Goal: Transaction & Acquisition: Book appointment/travel/reservation

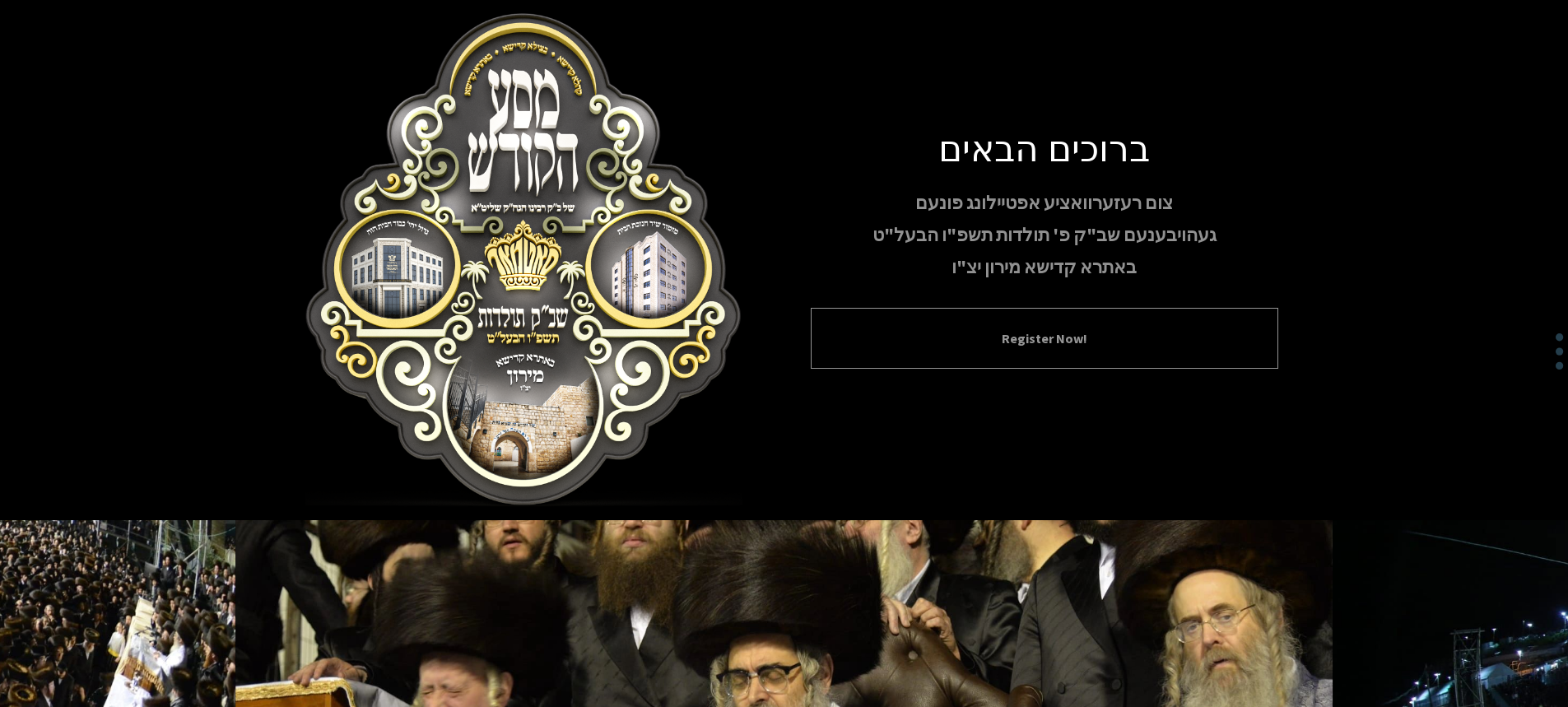
click at [986, 338] on button "Register Now!" at bounding box center [1044, 339] width 427 height 19
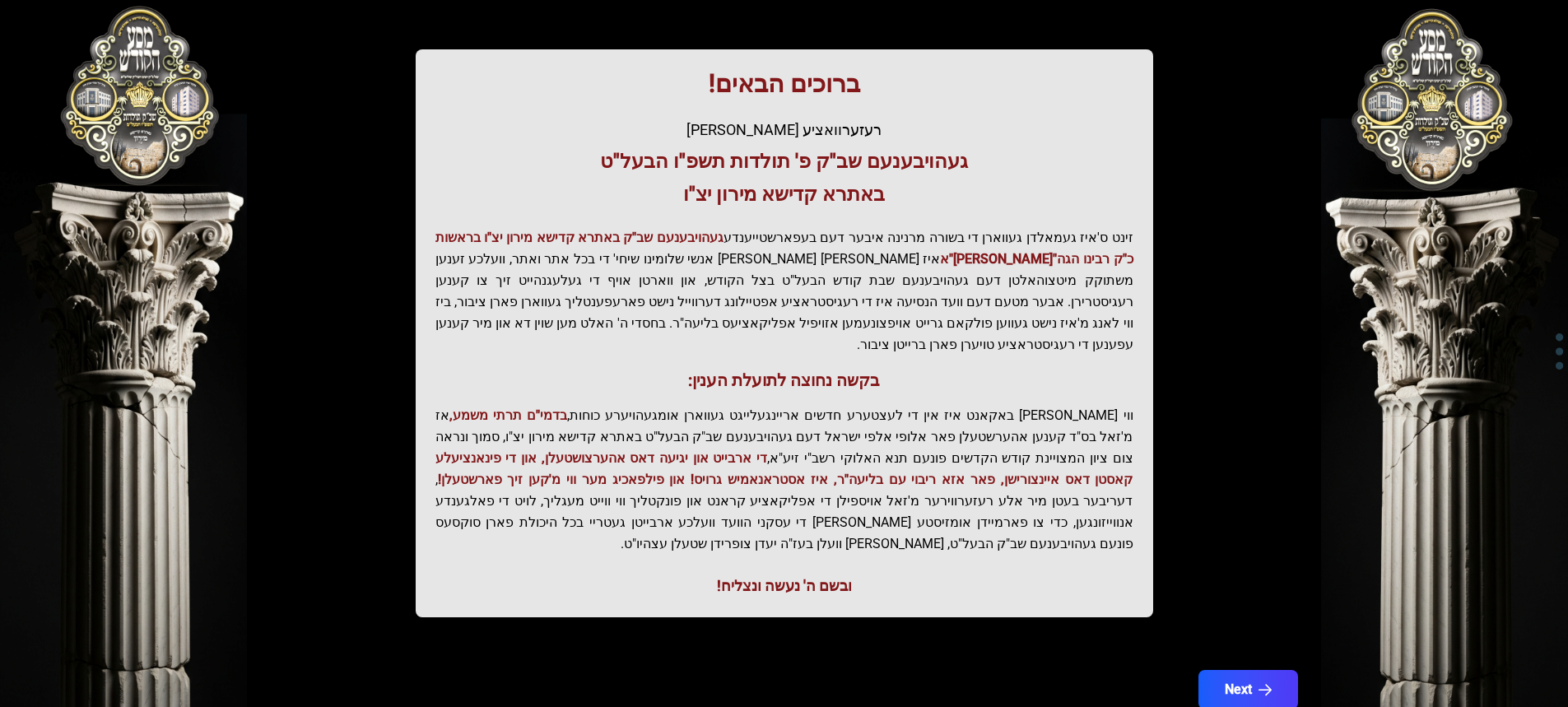
scroll to position [246, 0]
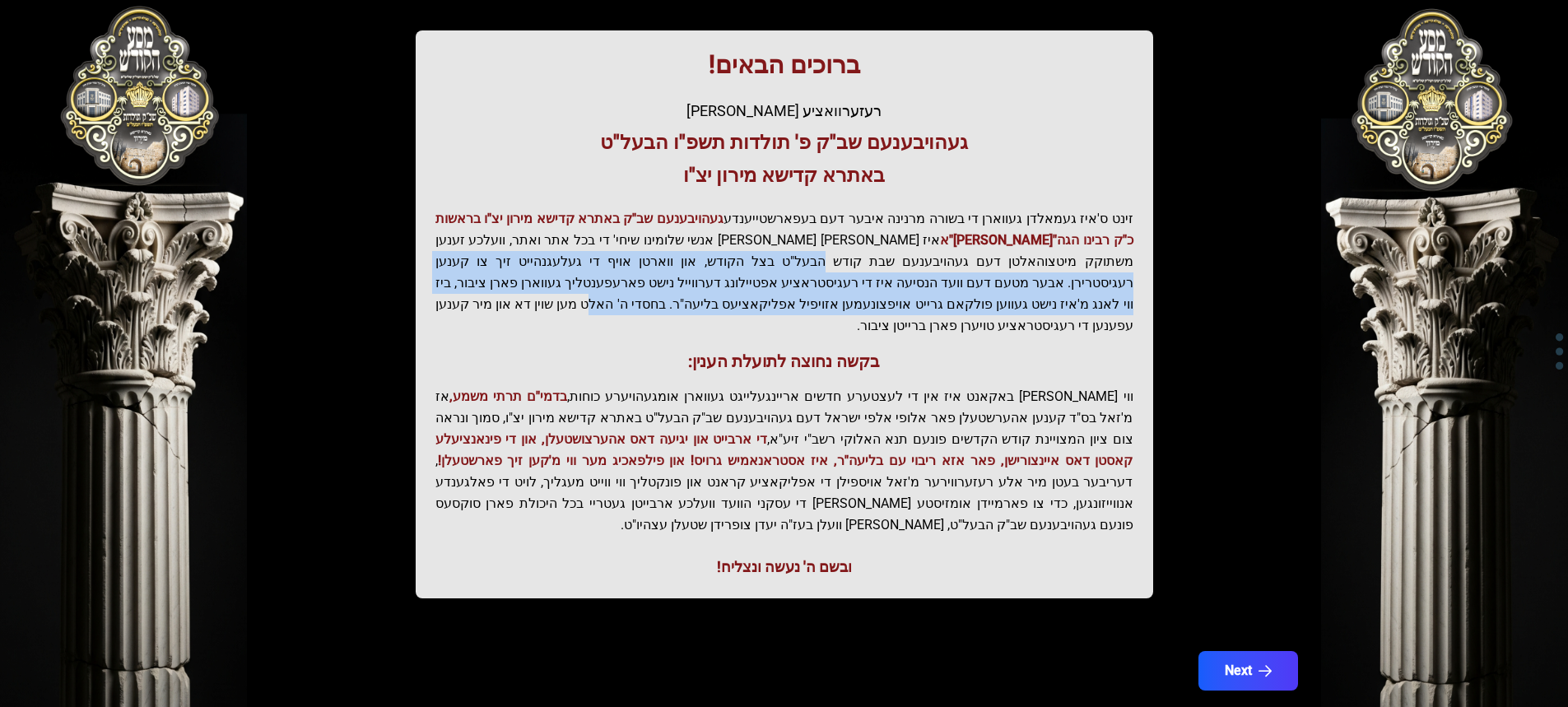
drag, startPoint x: 949, startPoint y: 303, endPoint x: 1014, endPoint y: 258, distance: 79.1
click at [1019, 257] on p "זינט ס'איז געמאלדן געווארן די בשורה מרנינה איבער דעם בעפארשטייענדע געהויבענעם ש…" at bounding box center [784, 272] width 698 height 129
click at [872, 286] on p "זינט ס'איז געמאלדן געווארן די בשורה מרנינה איבער דעם בעפארשטייענדע געהויבענעם ש…" at bounding box center [784, 272] width 698 height 129
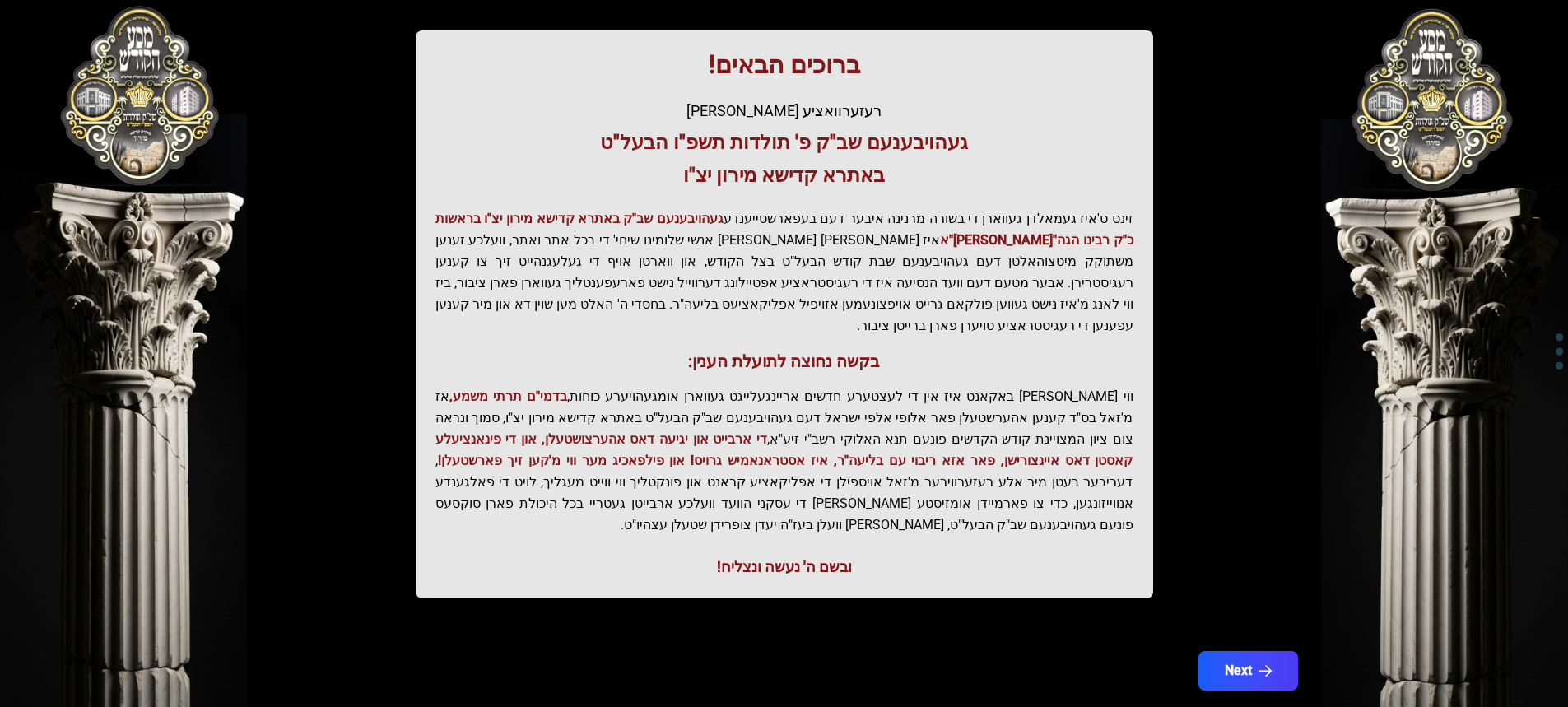
click at [948, 324] on div "ברוכים הבאים! רעזערוואציע אפטיילונג פונעם געהויבענעם שב"ק פ' תולדות תשפ"ו הבעל"…" at bounding box center [784, 315] width 738 height 568
click at [1237, 651] on button "Next" at bounding box center [1247, 671] width 105 height 41
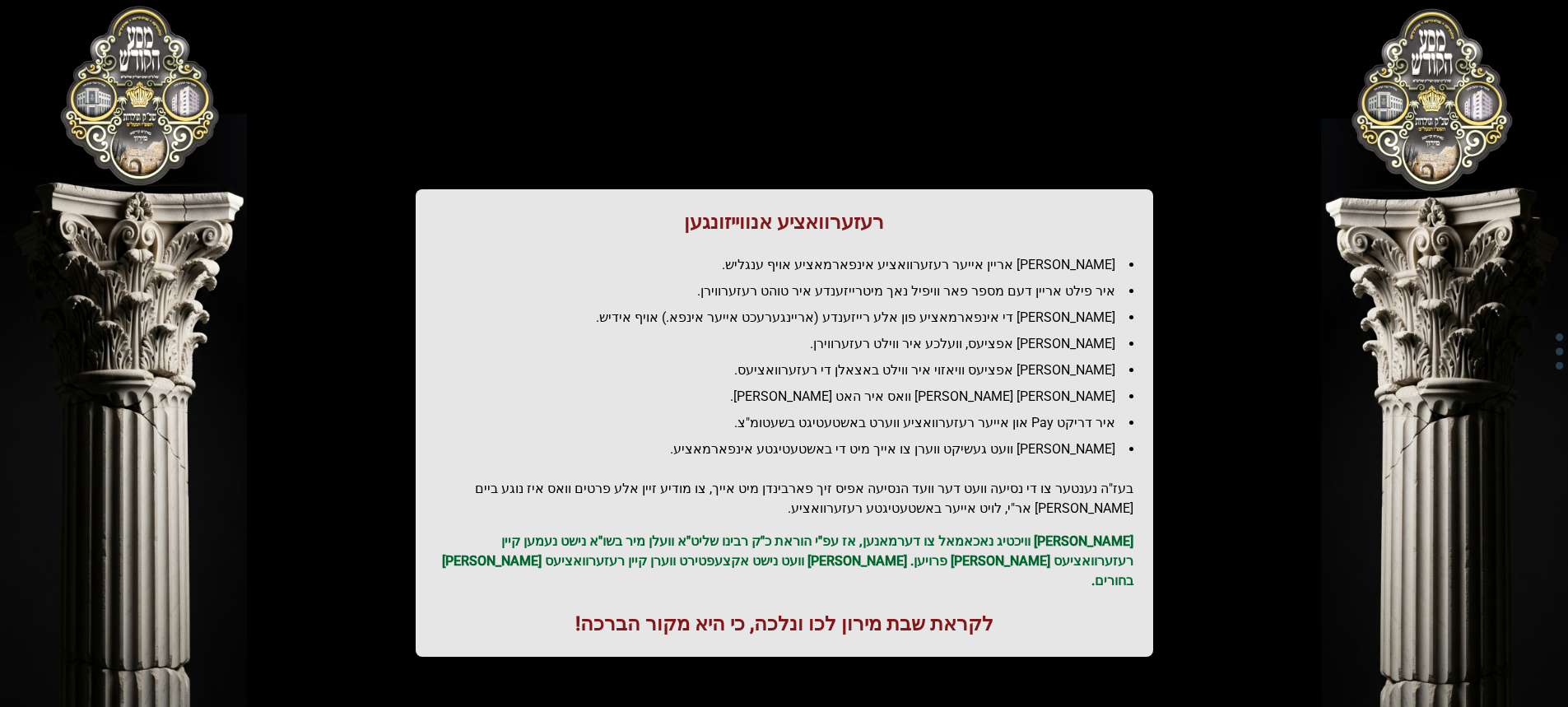
scroll to position [0, 0]
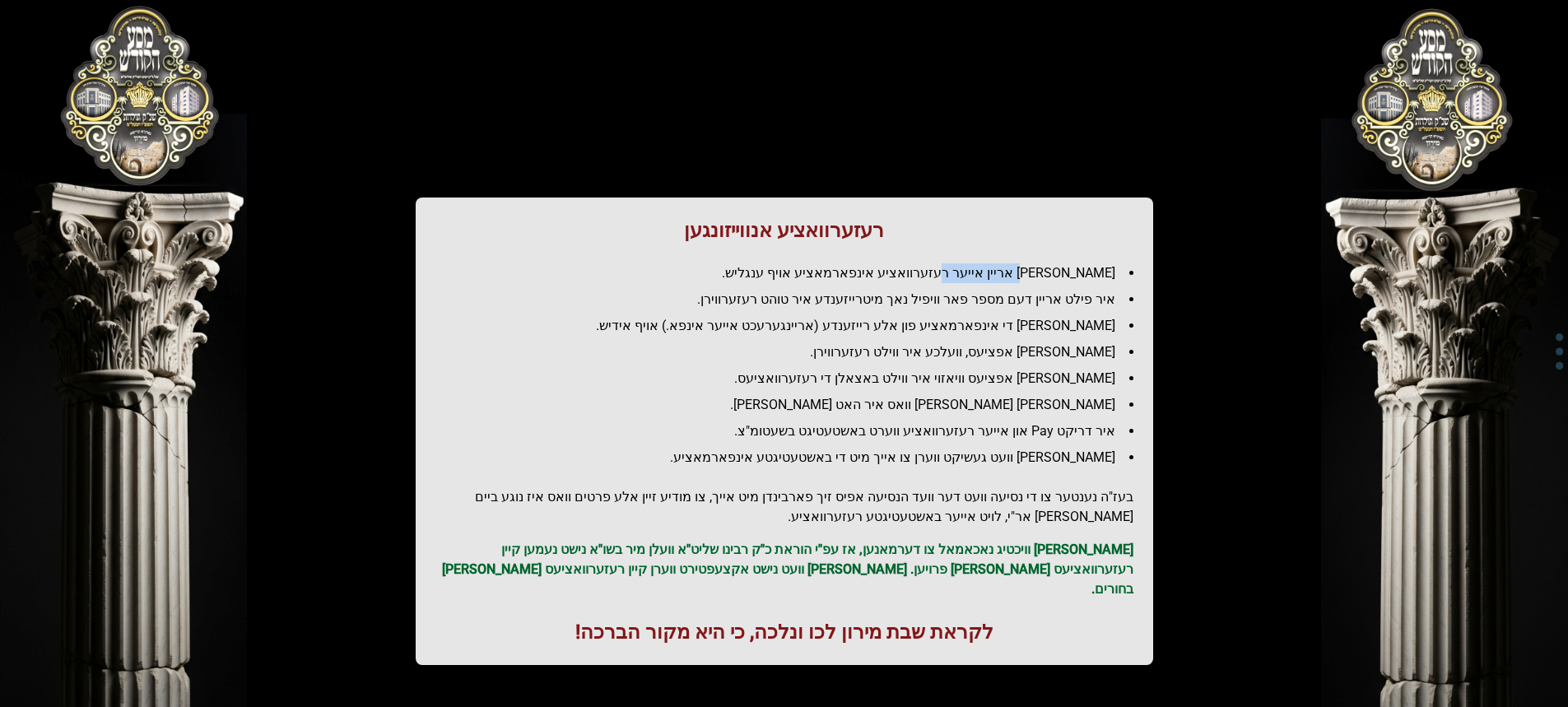
drag, startPoint x: 1050, startPoint y: 271, endPoint x: 976, endPoint y: 270, distance: 74.0
click at [976, 270] on li "[PERSON_NAME] אריין אייער רעזערוואציע אינפארמאציע אויף ענגליש." at bounding box center [791, 273] width 685 height 19
drag, startPoint x: 1072, startPoint y: 306, endPoint x: 811, endPoint y: 312, distance: 261.1
click at [713, 293] on li "איר פילט אריין דעם מספר פאר וויפיל נאך מיטרייזענדע איר טוהט רעזערווירן." at bounding box center [791, 300] width 685 height 19
drag, startPoint x: 1006, startPoint y: 329, endPoint x: 1076, endPoint y: 329, distance: 70.0
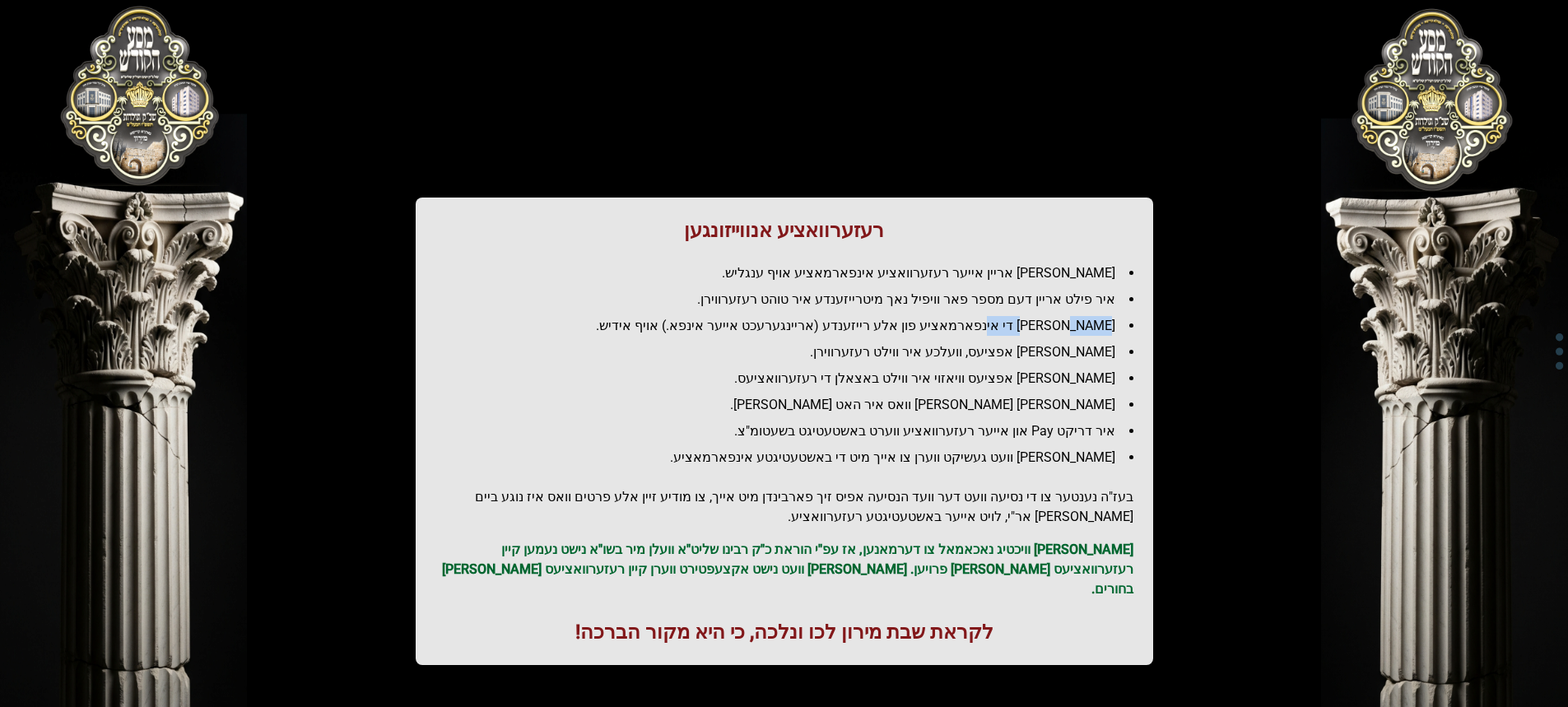
click at [1076, 329] on li "[PERSON_NAME] די אינפארמאציע פון אלע רייזענדע (אריינגערעכט אייער אינפא.) אויף א…" at bounding box center [791, 326] width 685 height 19
drag, startPoint x: 1082, startPoint y: 357, endPoint x: 836, endPoint y: 355, distance: 246.0
click at [836, 355] on li "[PERSON_NAME] אפציעס, וועלכע איר ווילט רעזערווירן." at bounding box center [791, 352] width 685 height 19
drag, startPoint x: 1042, startPoint y: 380, endPoint x: 793, endPoint y: 381, distance: 249.0
click at [775, 381] on li "[PERSON_NAME] אפציעס וויאזוי איר ווילט באצאלן די רעזערוואציעס." at bounding box center [791, 378] width 685 height 19
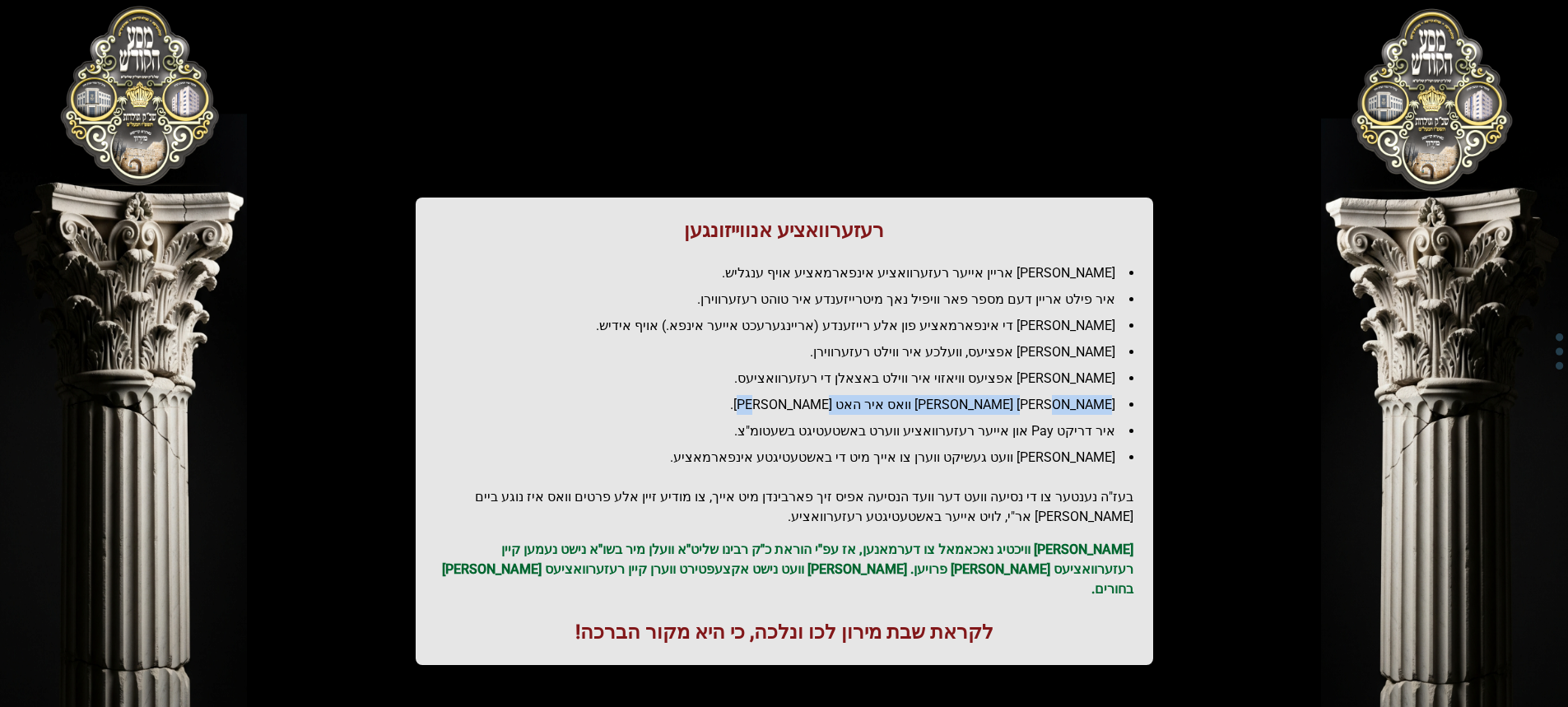
drag, startPoint x: 1073, startPoint y: 406, endPoint x: 872, endPoint y: 406, distance: 201.0
click at [872, 406] on li "[PERSON_NAME] [PERSON_NAME] וואס איר האט [PERSON_NAME]." at bounding box center [791, 405] width 685 height 19
drag, startPoint x: 918, startPoint y: 444, endPoint x: 938, endPoint y: 483, distance: 43.8
click at [813, 461] on ul "[PERSON_NAME] אריין אייער רעזערוואציע אינפארמאציע אויף ענגליש. איר פילט אריין ד…" at bounding box center [784, 366] width 698 height 205
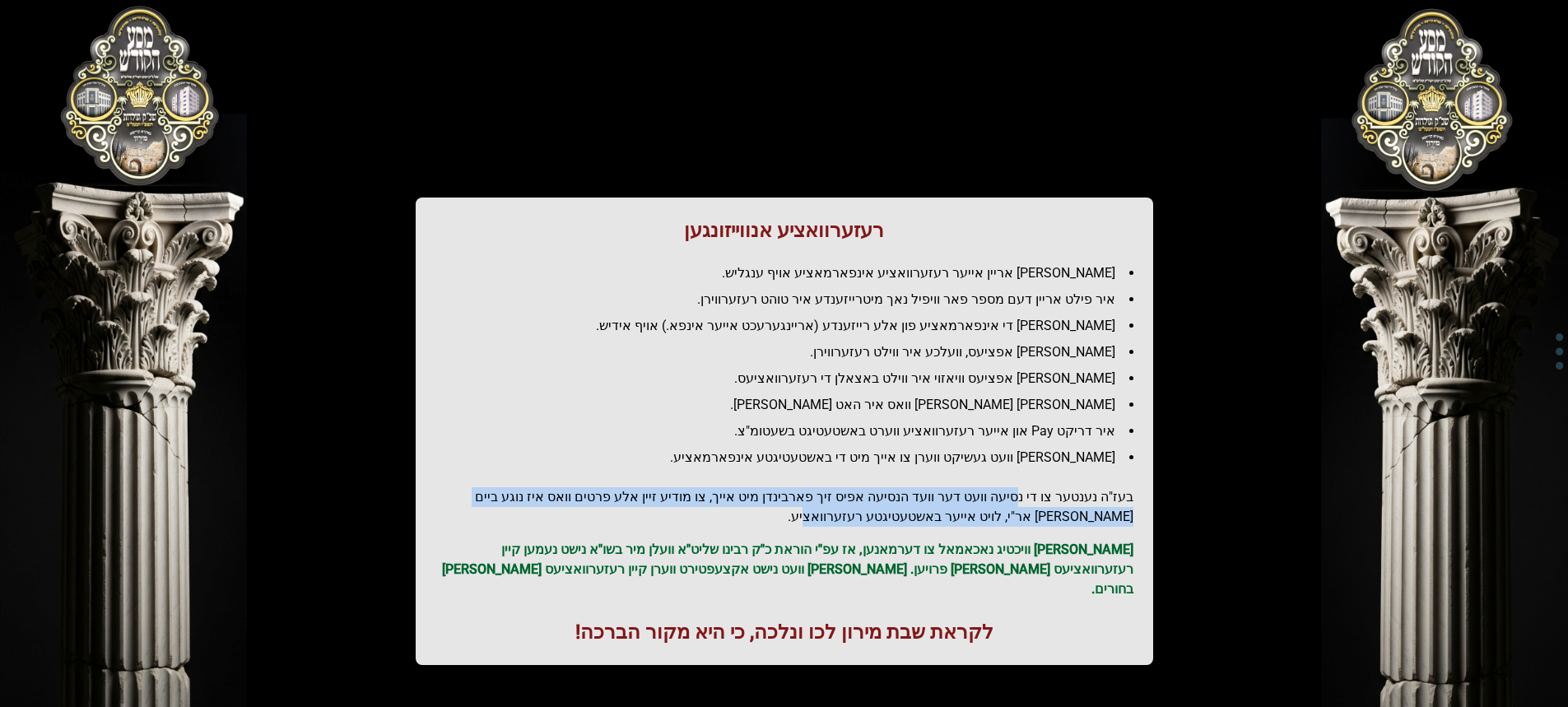
drag, startPoint x: 1027, startPoint y: 501, endPoint x: 850, endPoint y: 494, distance: 177.1
click at [952, 517] on h2 "בעז"ה נענטער צו די נסיעה וועט דער וועד הנסיעה אפיס זיך פארבינדן מיט אייך, צו מו…" at bounding box center [784, 507] width 698 height 40
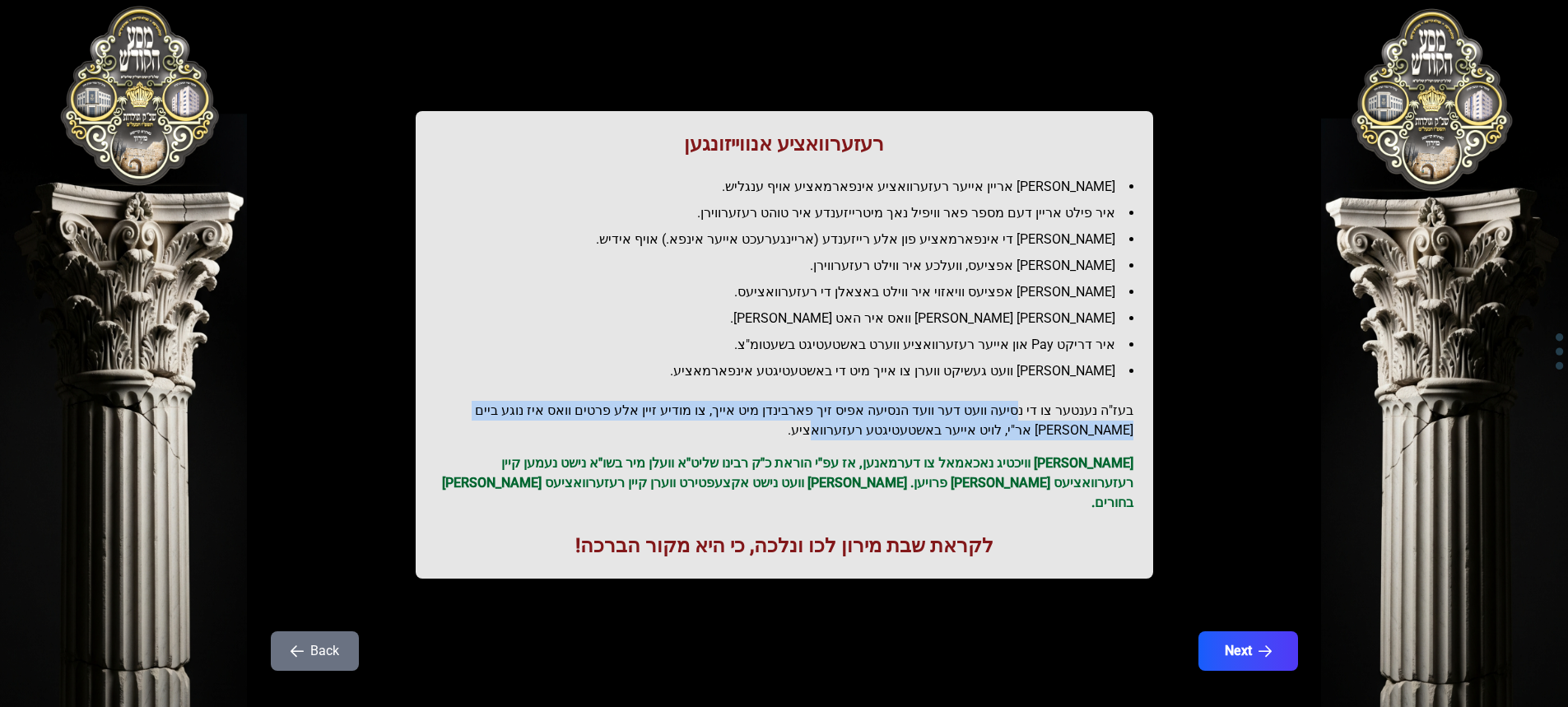
scroll to position [90, 0]
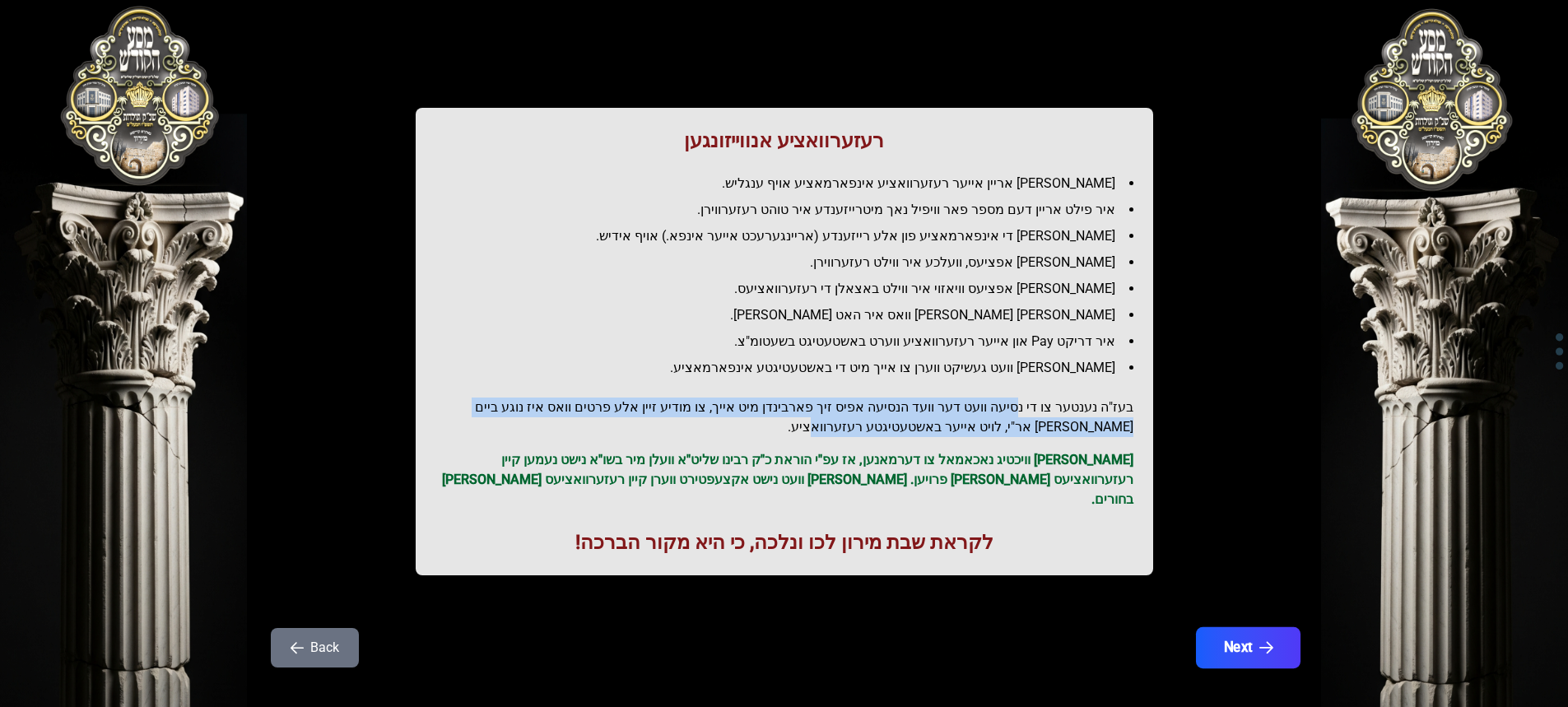
click at [1245, 627] on button "Next" at bounding box center [1247, 647] width 105 height 41
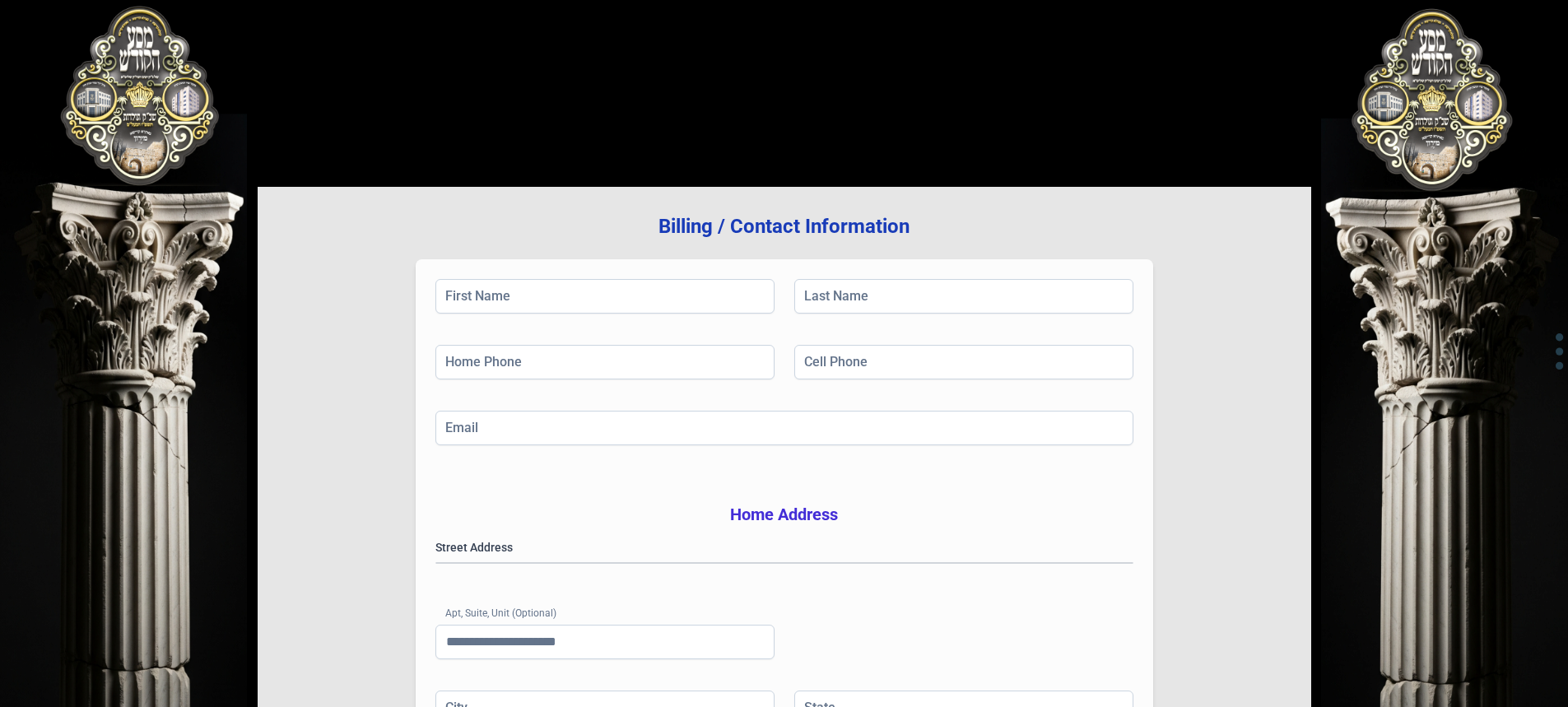
scroll to position [0, 0]
